Goal: Task Accomplishment & Management: Use online tool/utility

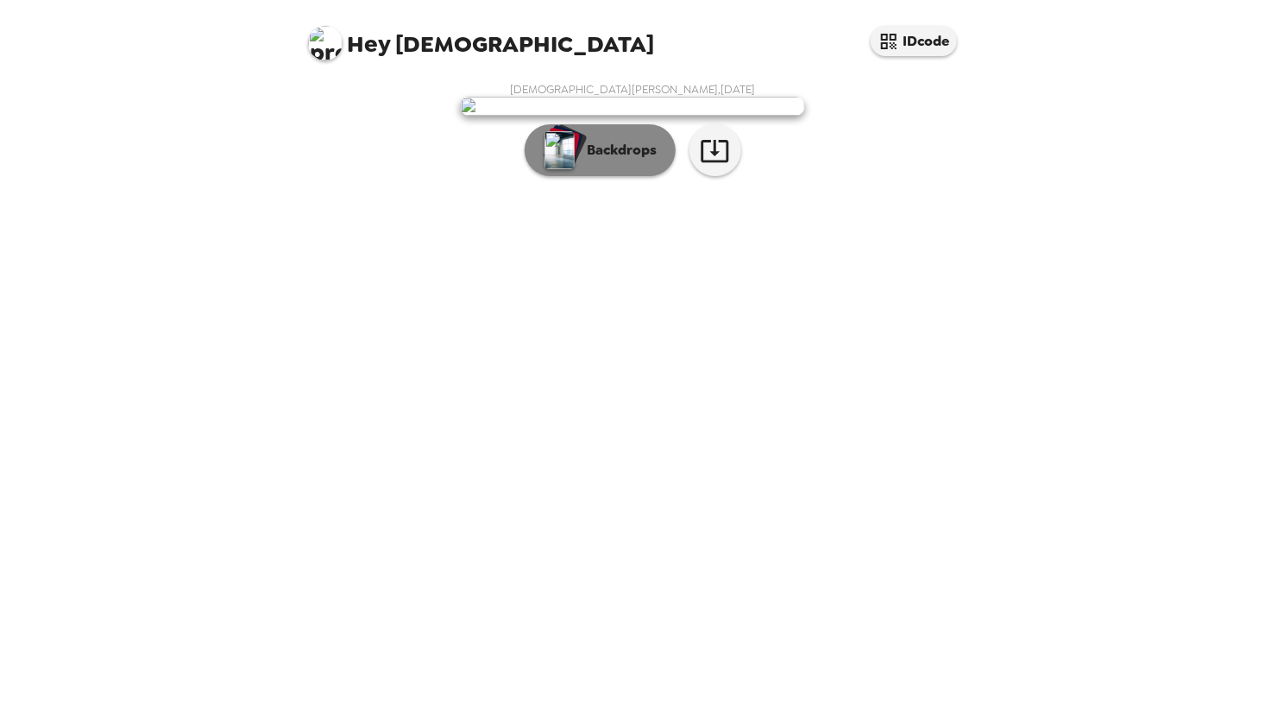
click at [589, 160] on p "Backdrops" at bounding box center [618, 150] width 79 height 21
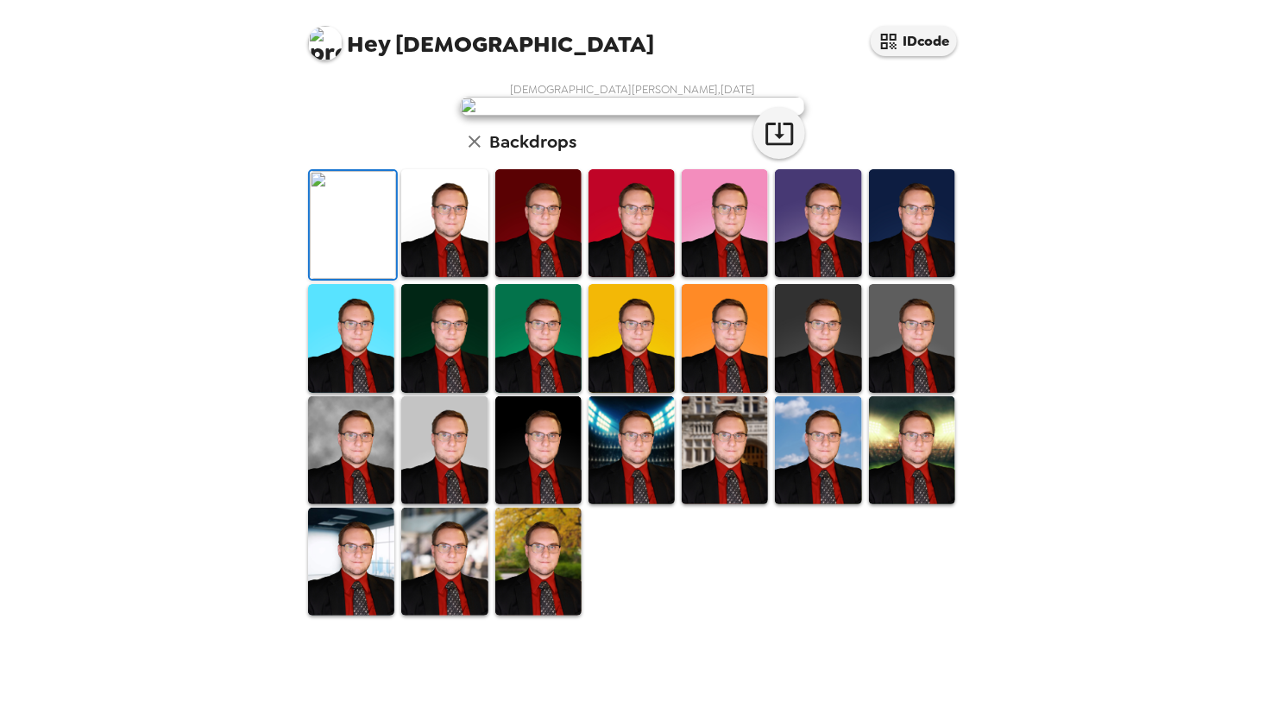
scroll to position [173, 0]
click at [436, 277] on img at bounding box center [444, 223] width 86 height 108
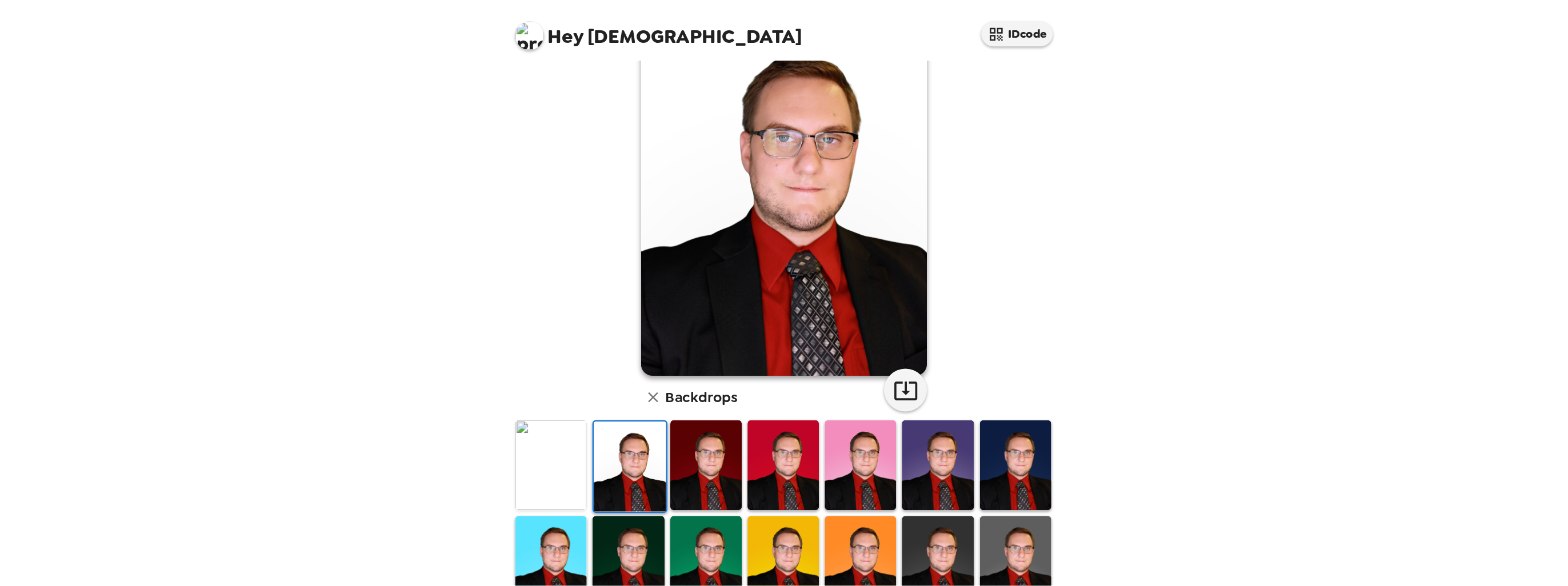
scroll to position [0, 0]
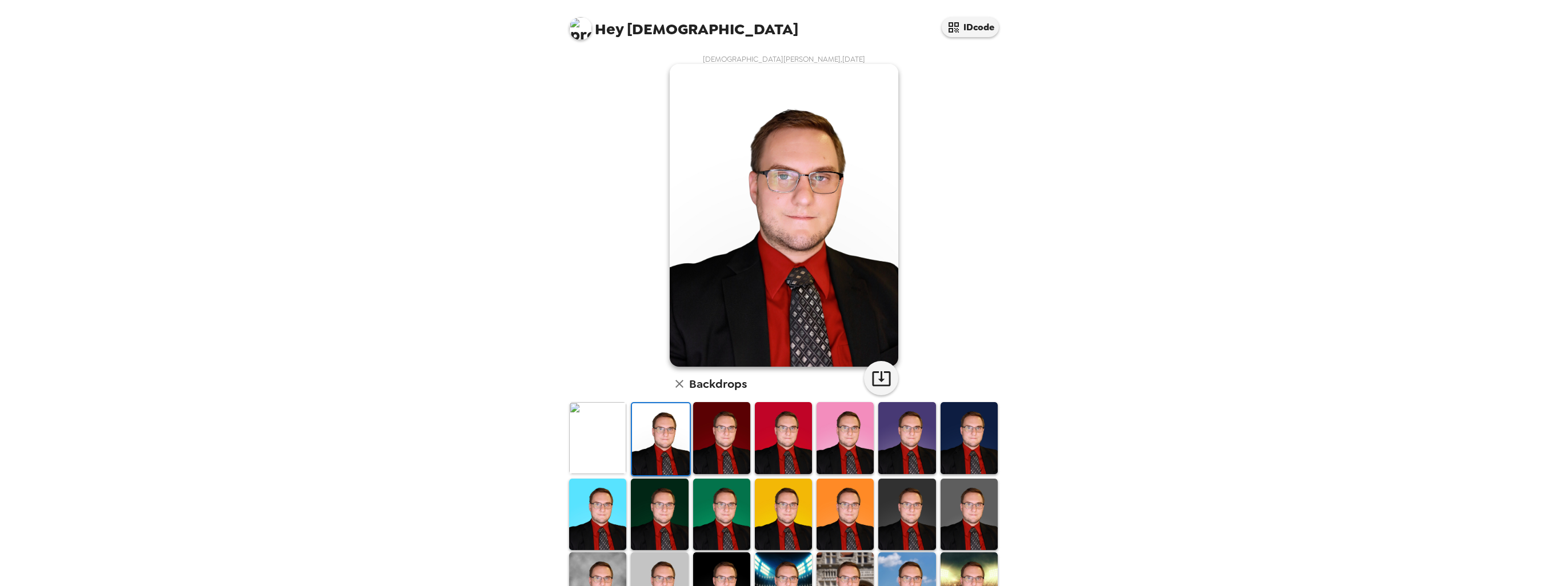
click at [720, 440] on img at bounding box center [722, 438] width 57 height 72
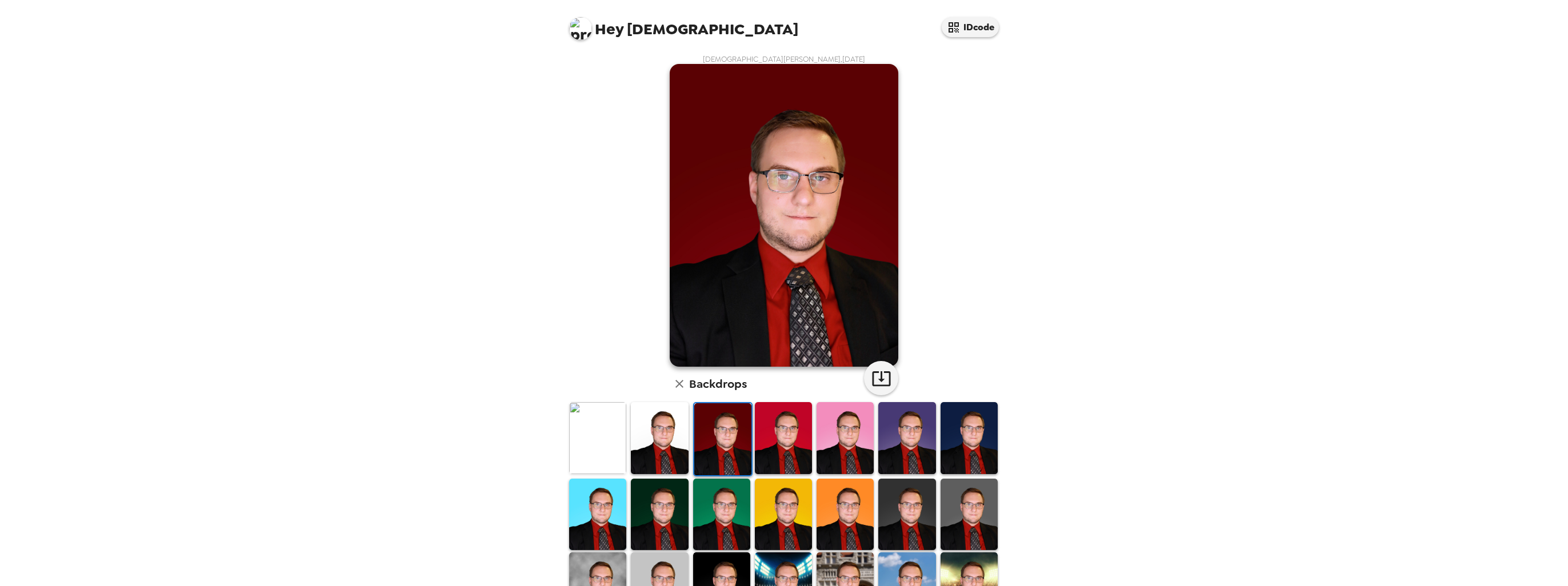
click at [791, 428] on img at bounding box center [783, 438] width 57 height 72
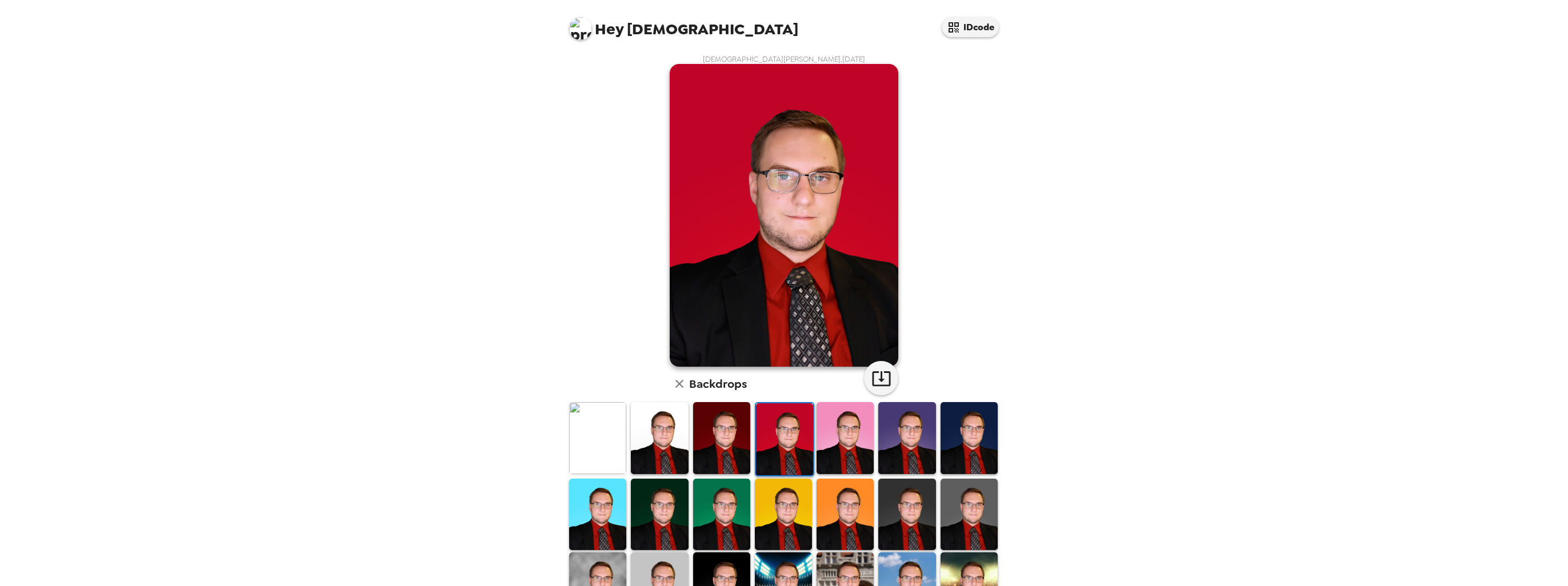
click at [837, 426] on img at bounding box center [845, 438] width 57 height 72
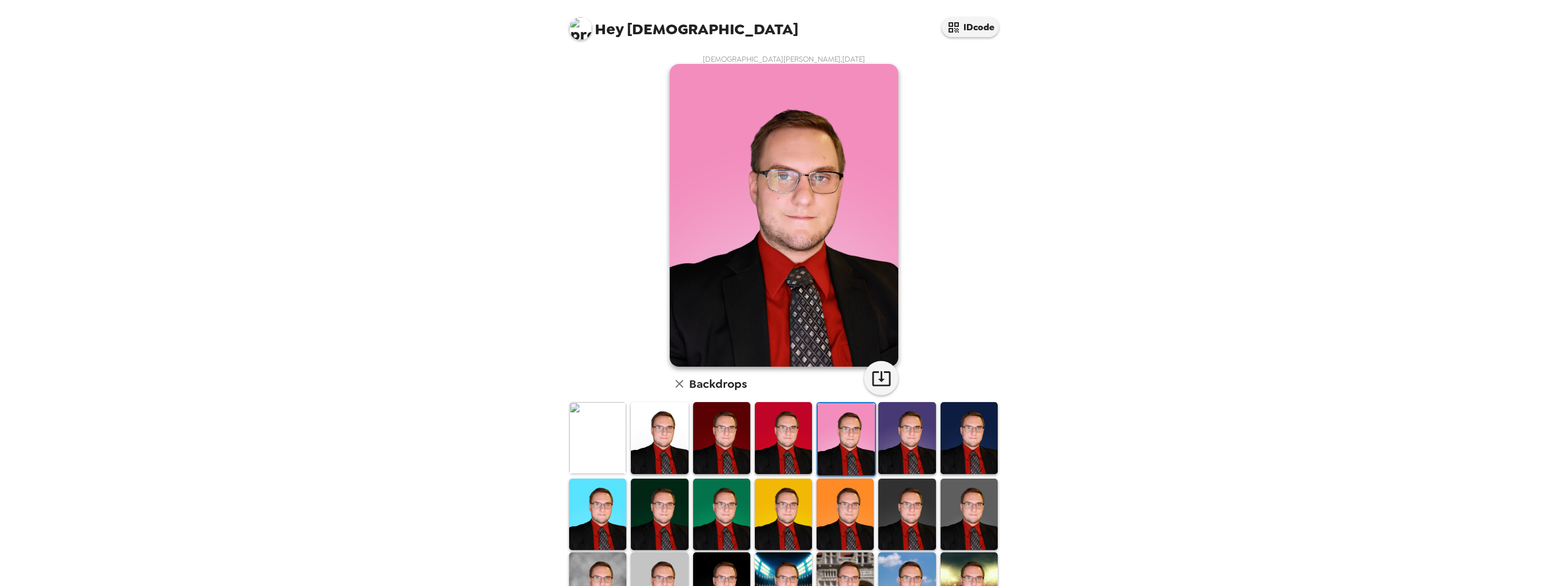
click at [837, 433] on img at bounding box center [906, 438] width 57 height 72
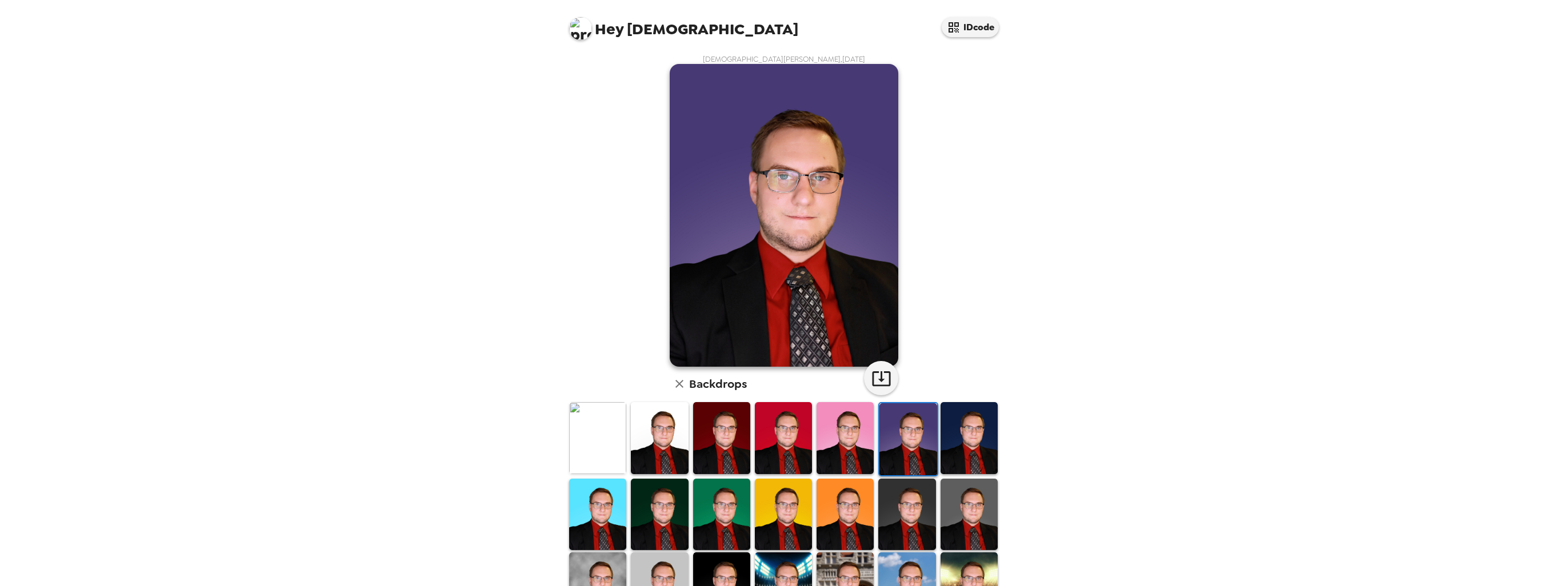
click at [837, 433] on img at bounding box center [969, 438] width 57 height 72
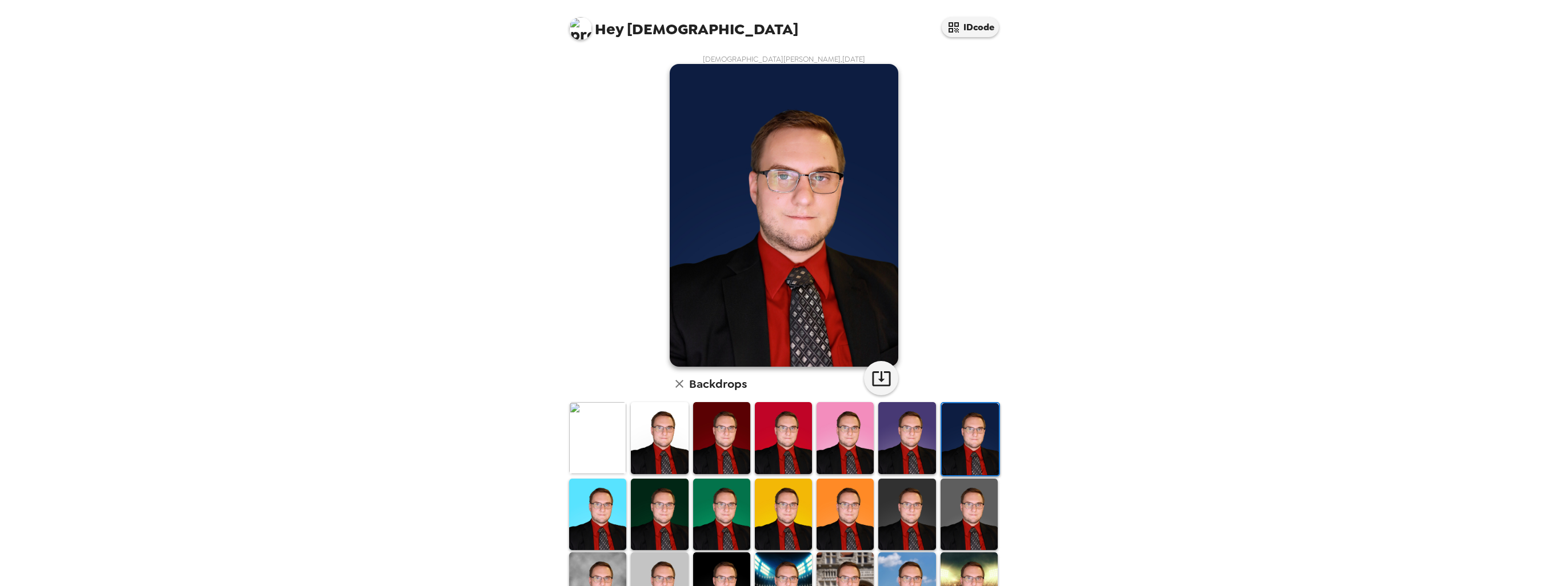
click at [611, 468] on img at bounding box center [597, 514] width 57 height 72
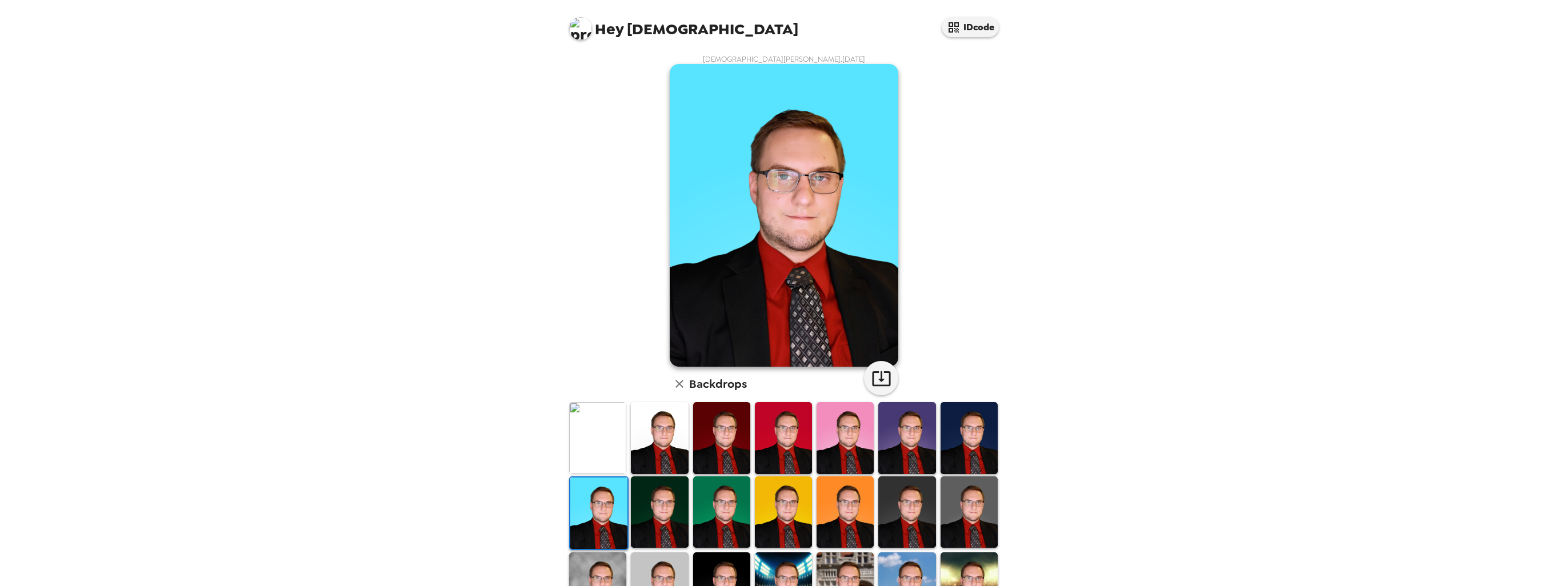
click at [658, 468] on img at bounding box center [660, 513] width 57 height 72
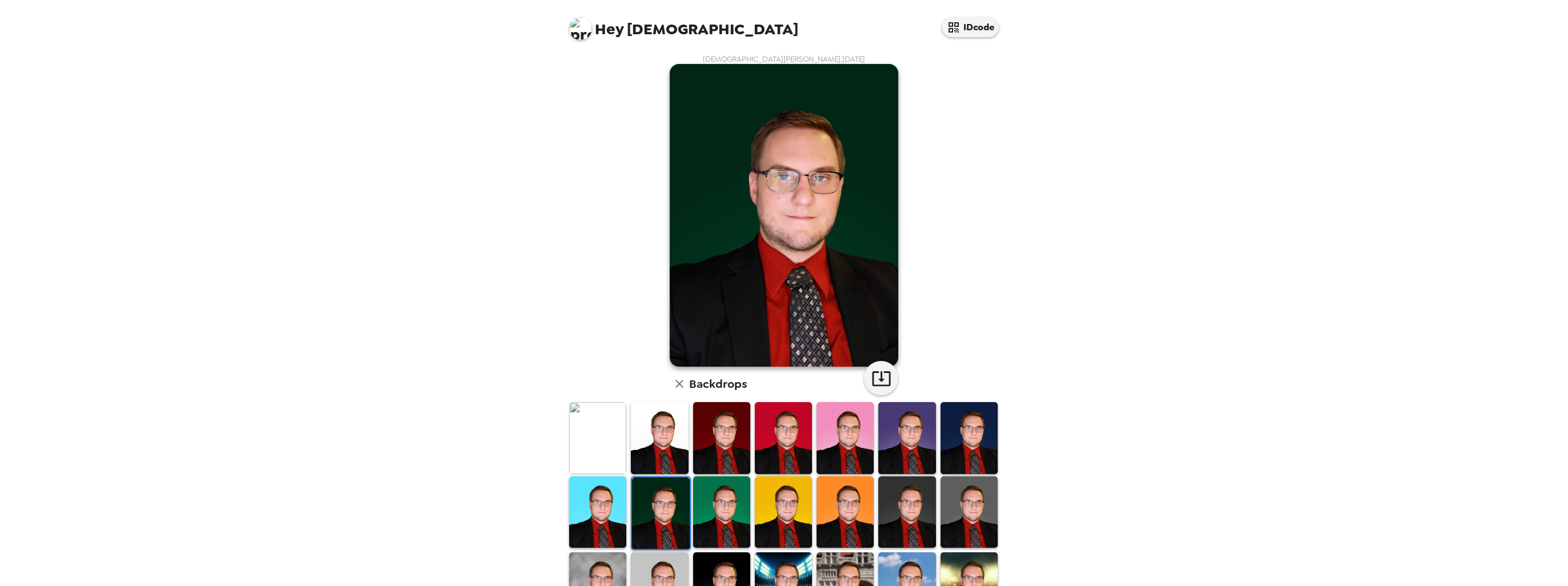
click at [699, 468] on img at bounding box center [722, 513] width 57 height 72
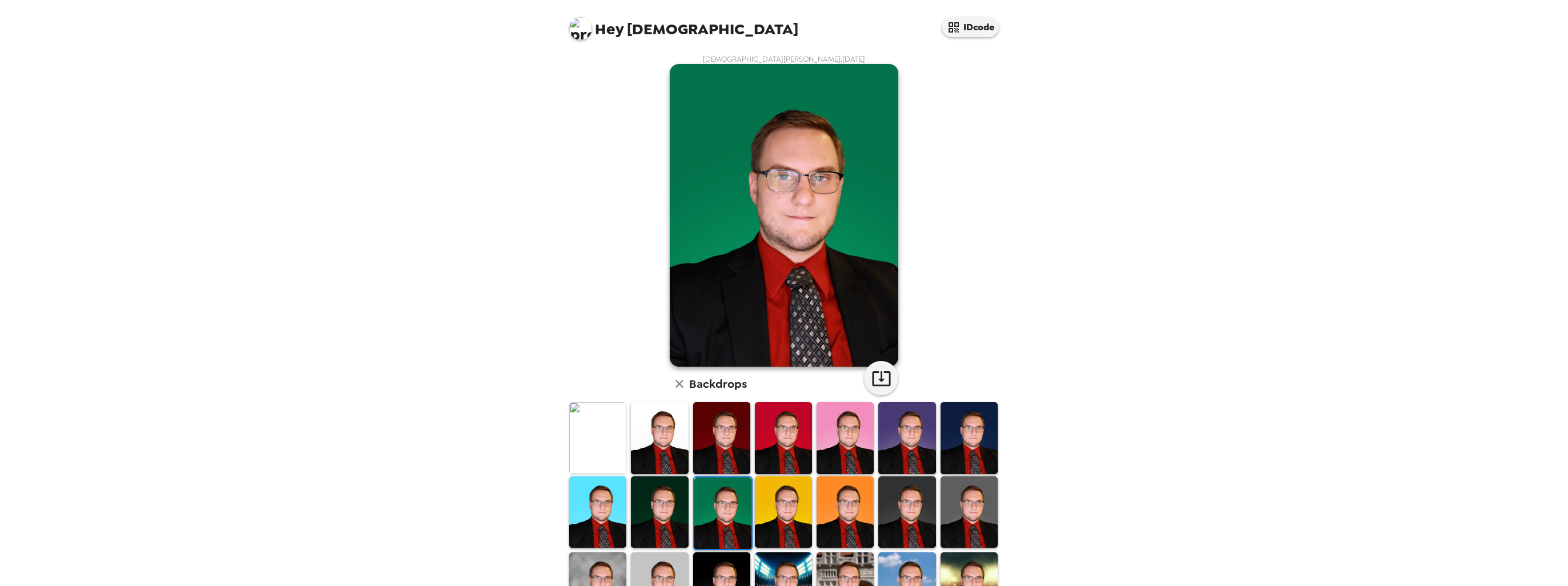
click at [730, 468] on img at bounding box center [722, 513] width 57 height 72
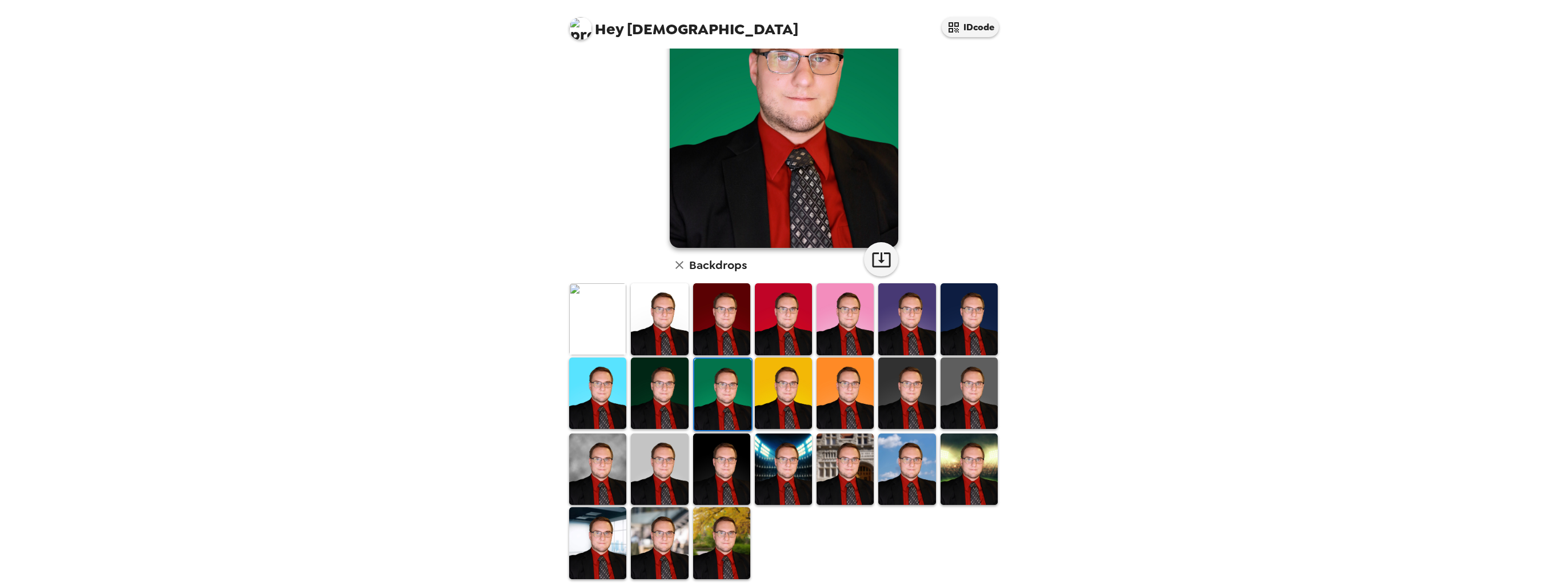
scroll to position [123, 0]
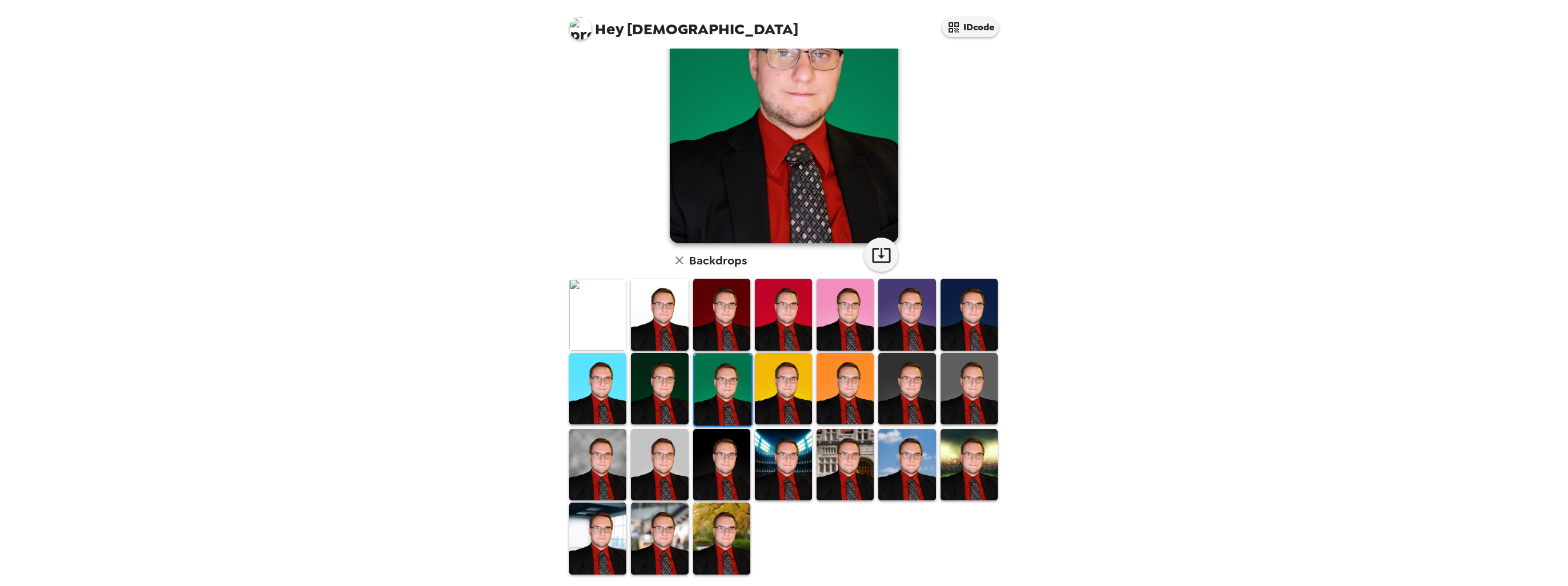
click at [783, 468] on img at bounding box center [783, 465] width 57 height 72
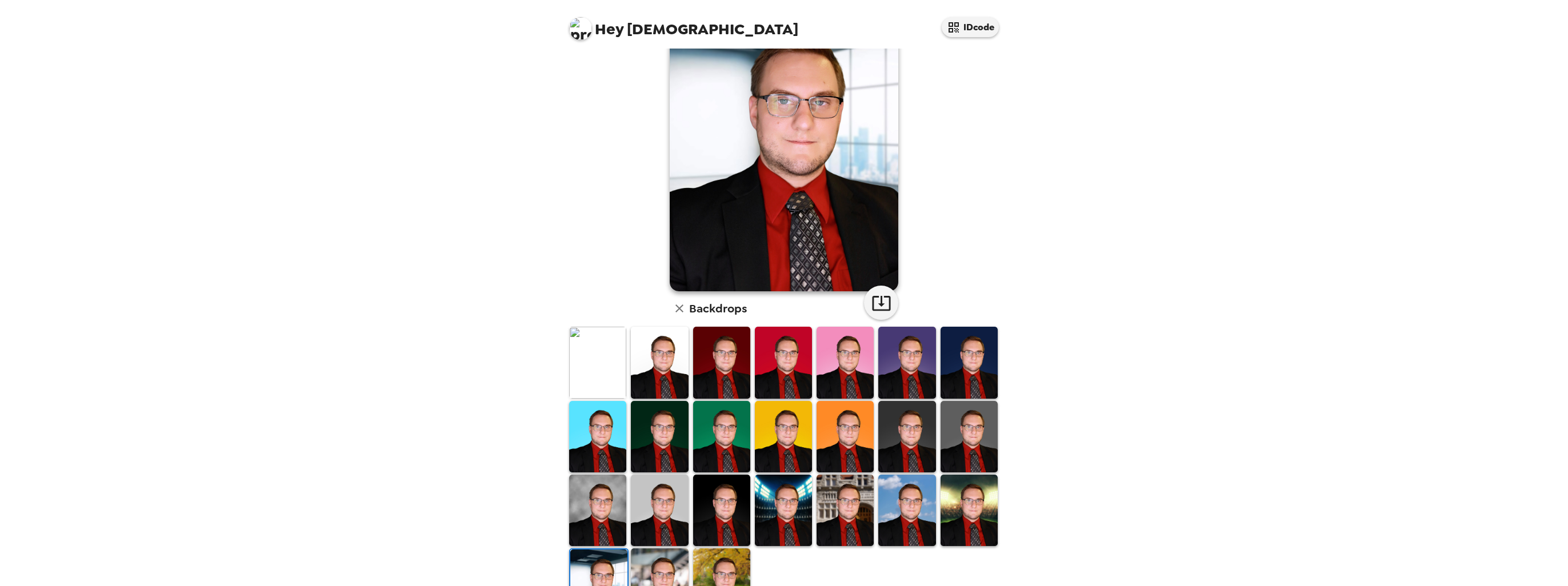
scroll to position [123, 0]
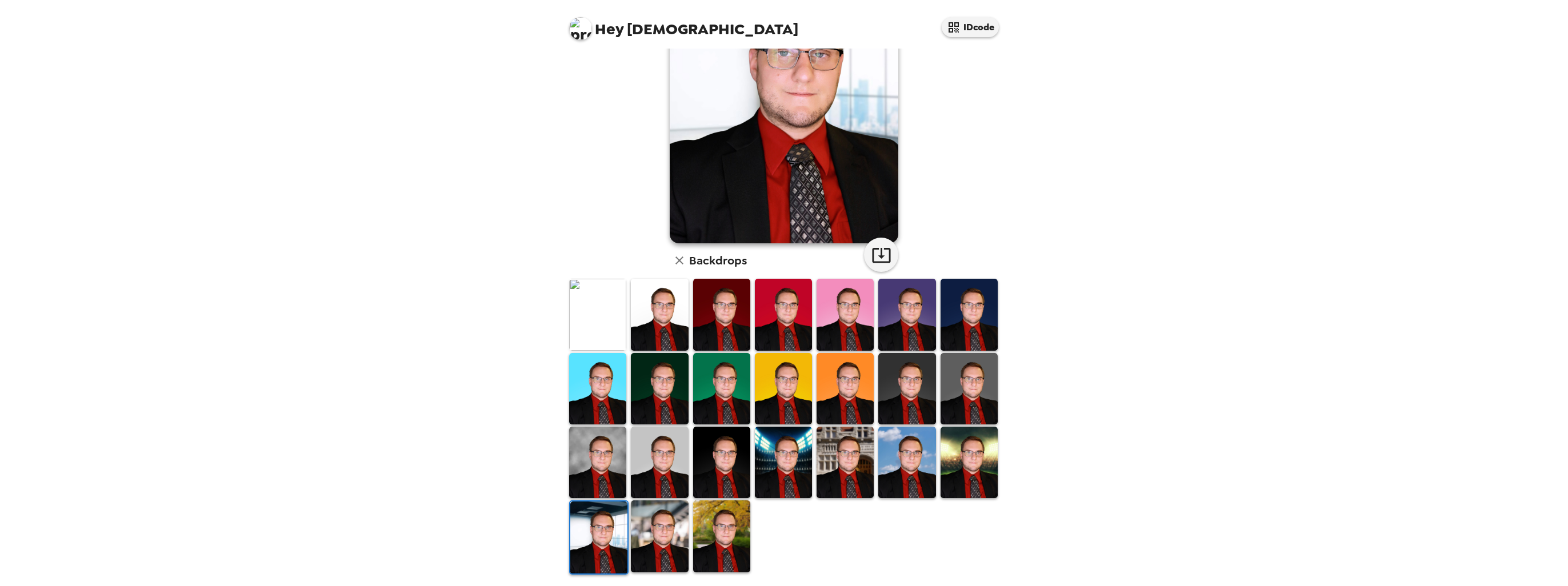
click at [667, 518] on img at bounding box center [660, 536] width 57 height 72
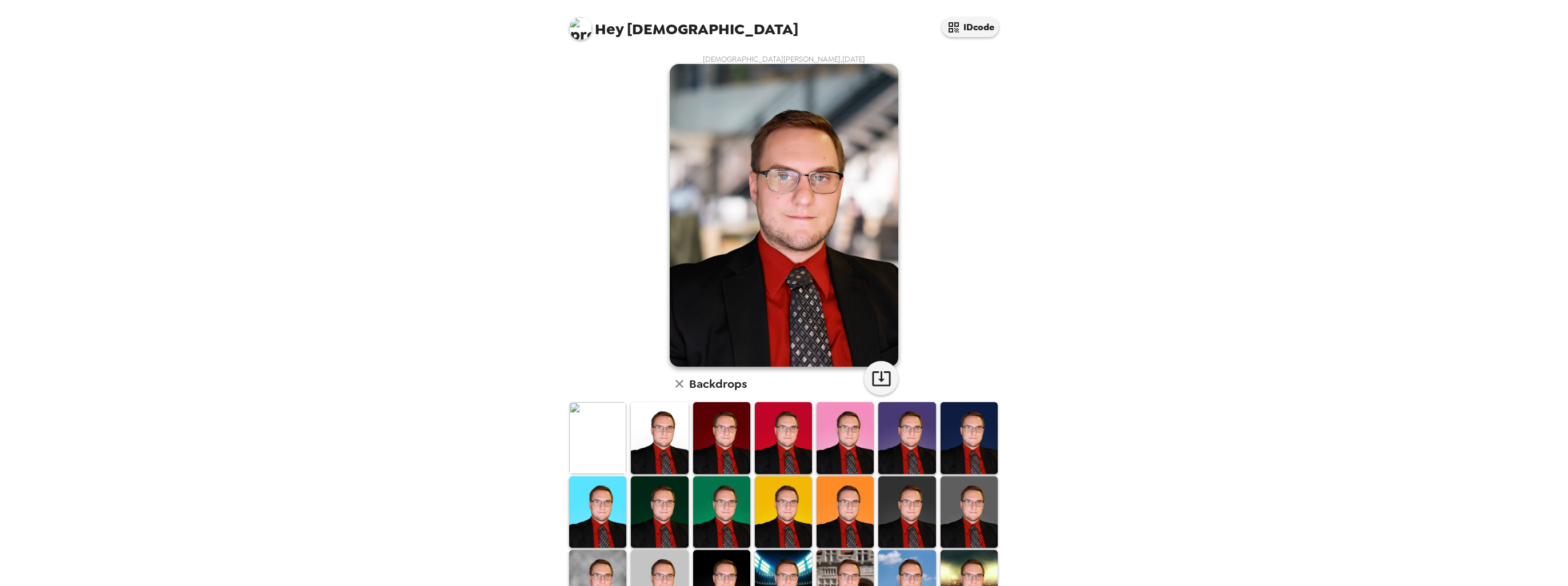
scroll to position [0, 0]
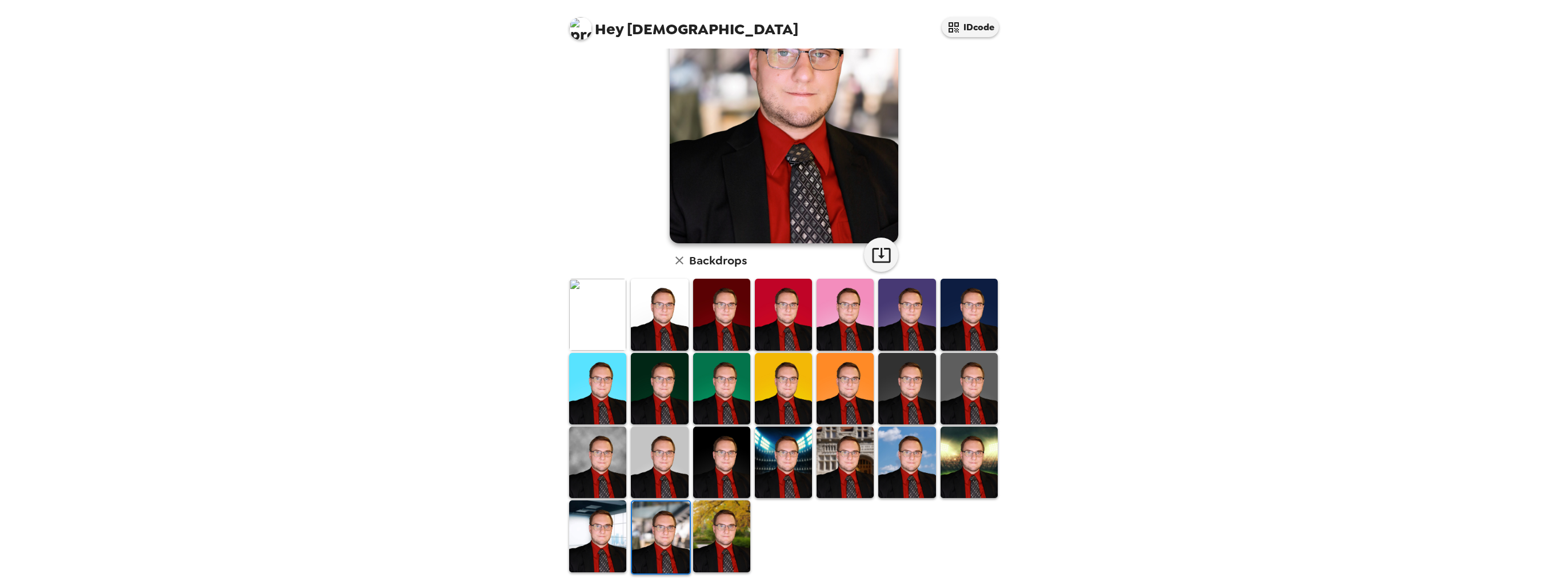
click at [607, 534] on img at bounding box center [597, 536] width 57 height 72
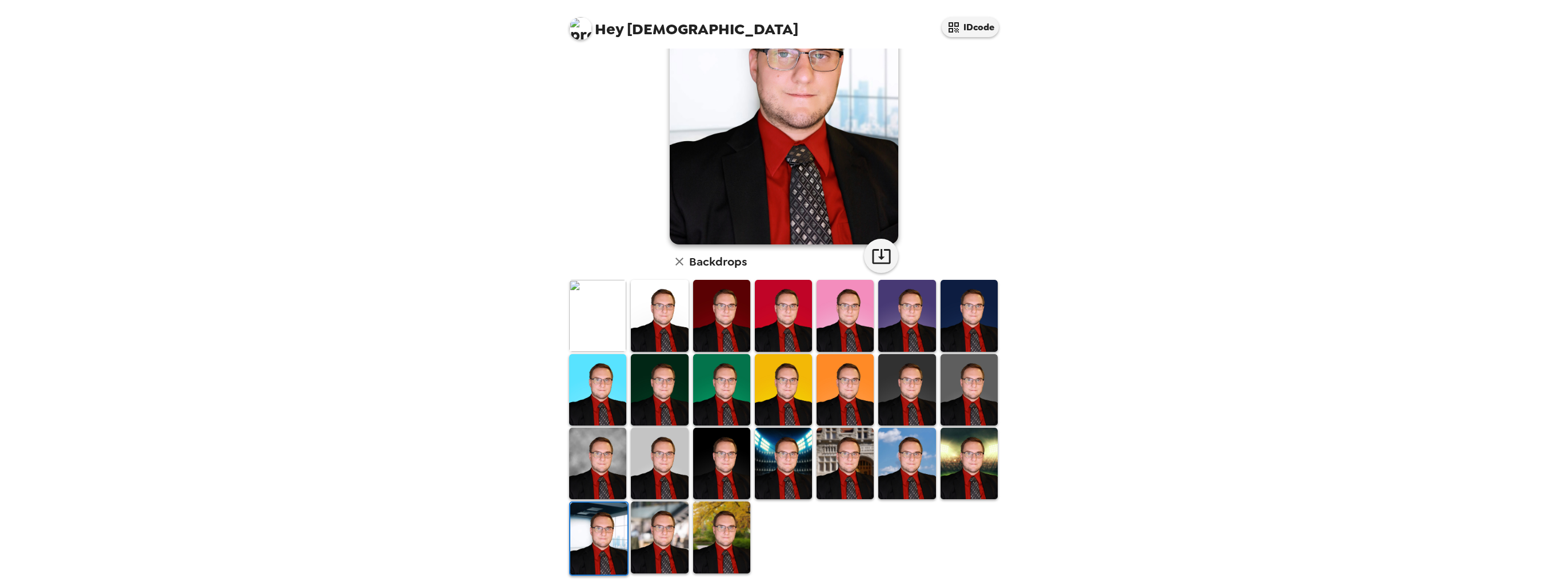
scroll to position [123, 0]
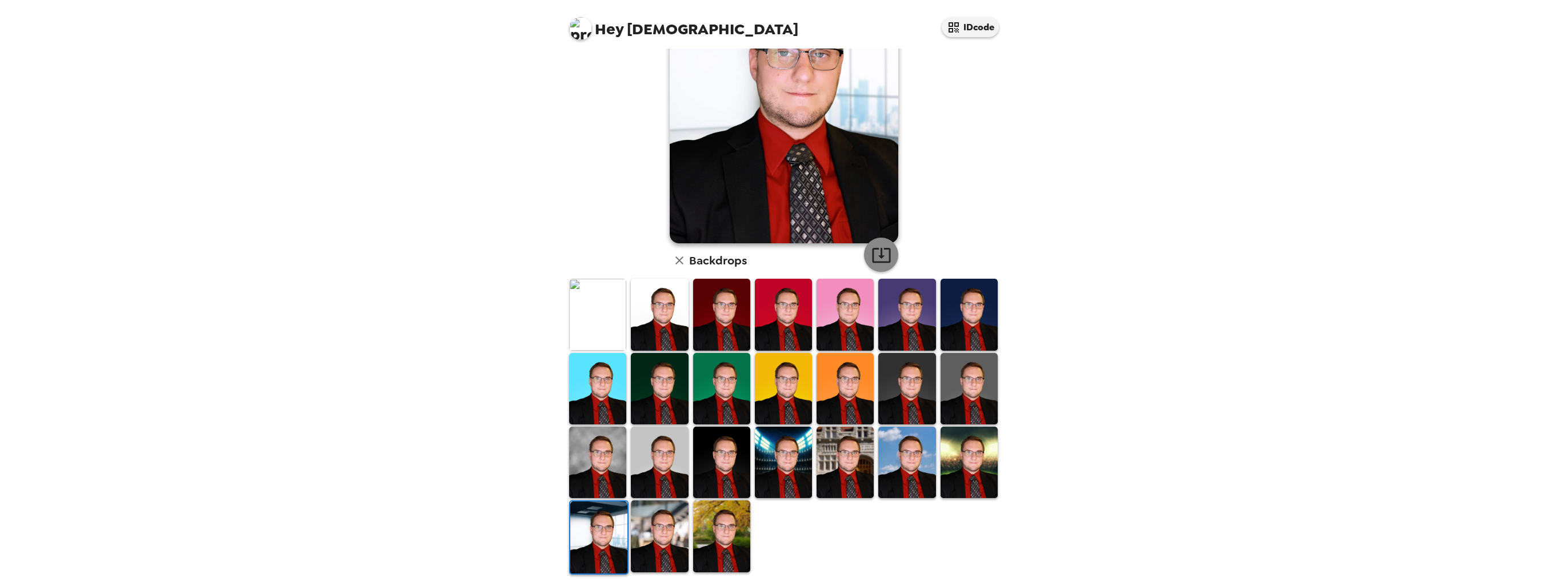
click at [883, 262] on icon "button" at bounding box center [881, 255] width 19 height 15
